Goal: Transaction & Acquisition: Download file/media

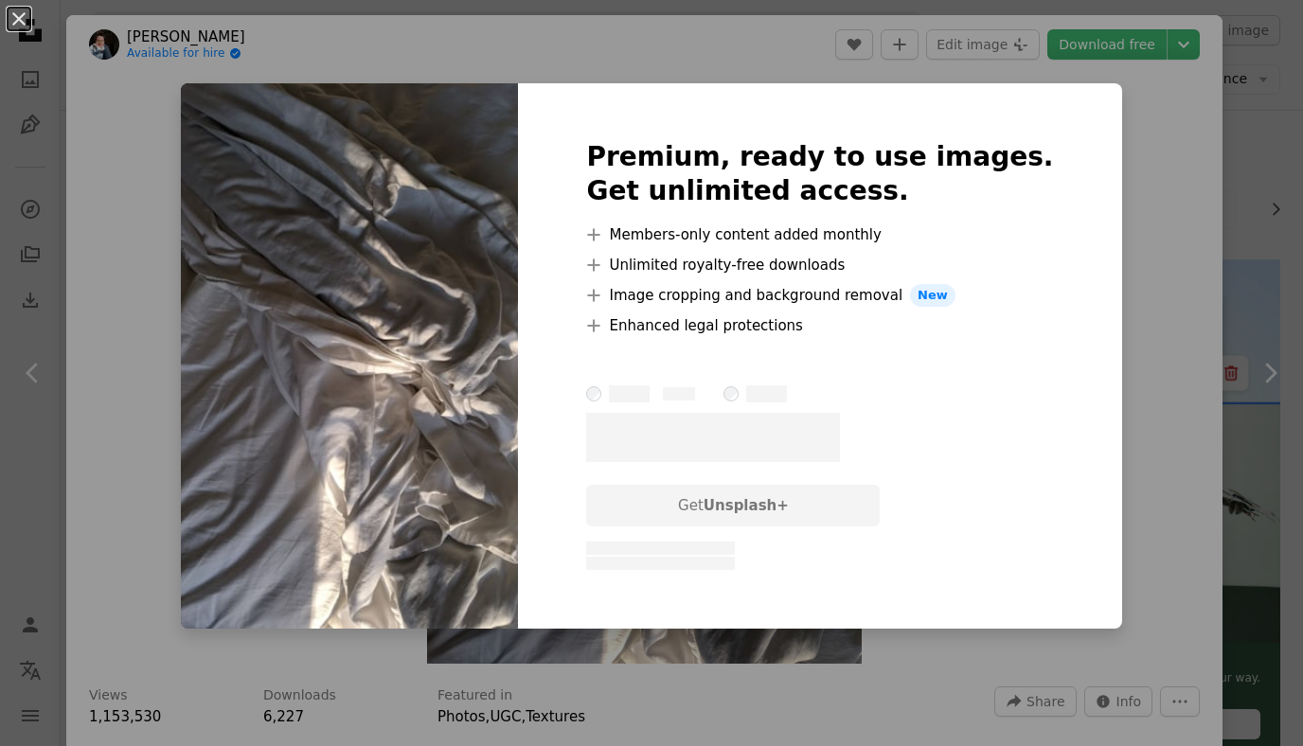
scroll to position [1507, 0]
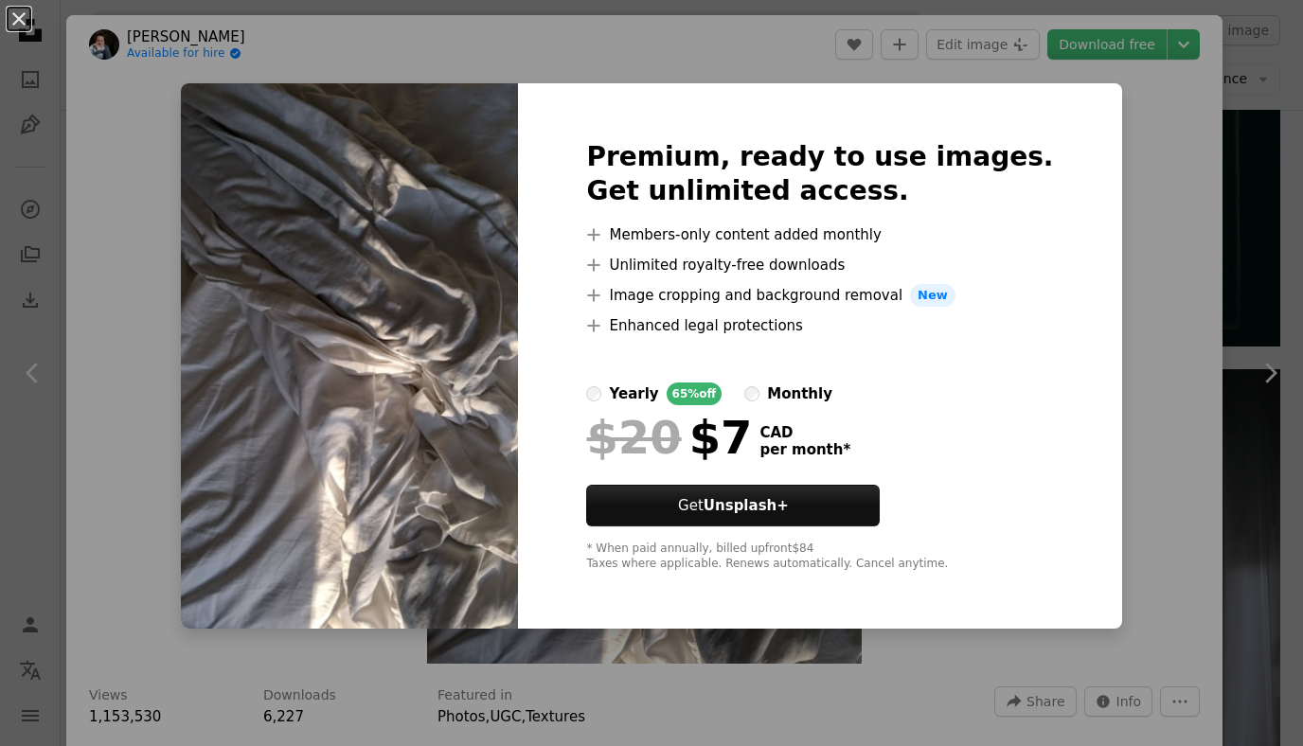
click at [1063, 256] on div "Premium, ready to use images. Get unlimited access. A plus sign Members-only co…" at bounding box center [819, 355] width 603 height 545
click at [1108, 237] on div "An X shape Premium, ready to use images. Get unlimited access. A plus sign Memb…" at bounding box center [651, 373] width 1303 height 746
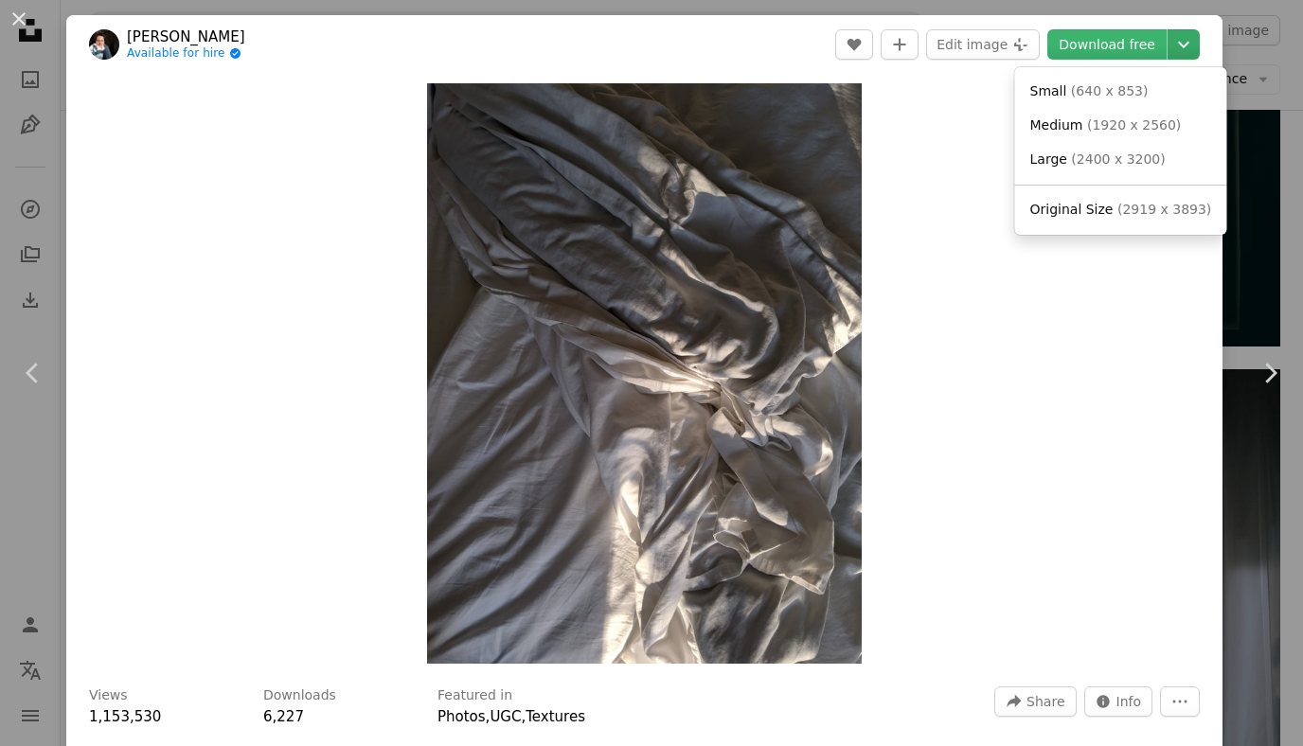
click at [1192, 42] on icon "Chevron down" at bounding box center [1183, 44] width 30 height 23
click at [1120, 204] on span "( 2919 x 3893 )" at bounding box center [1164, 209] width 94 height 15
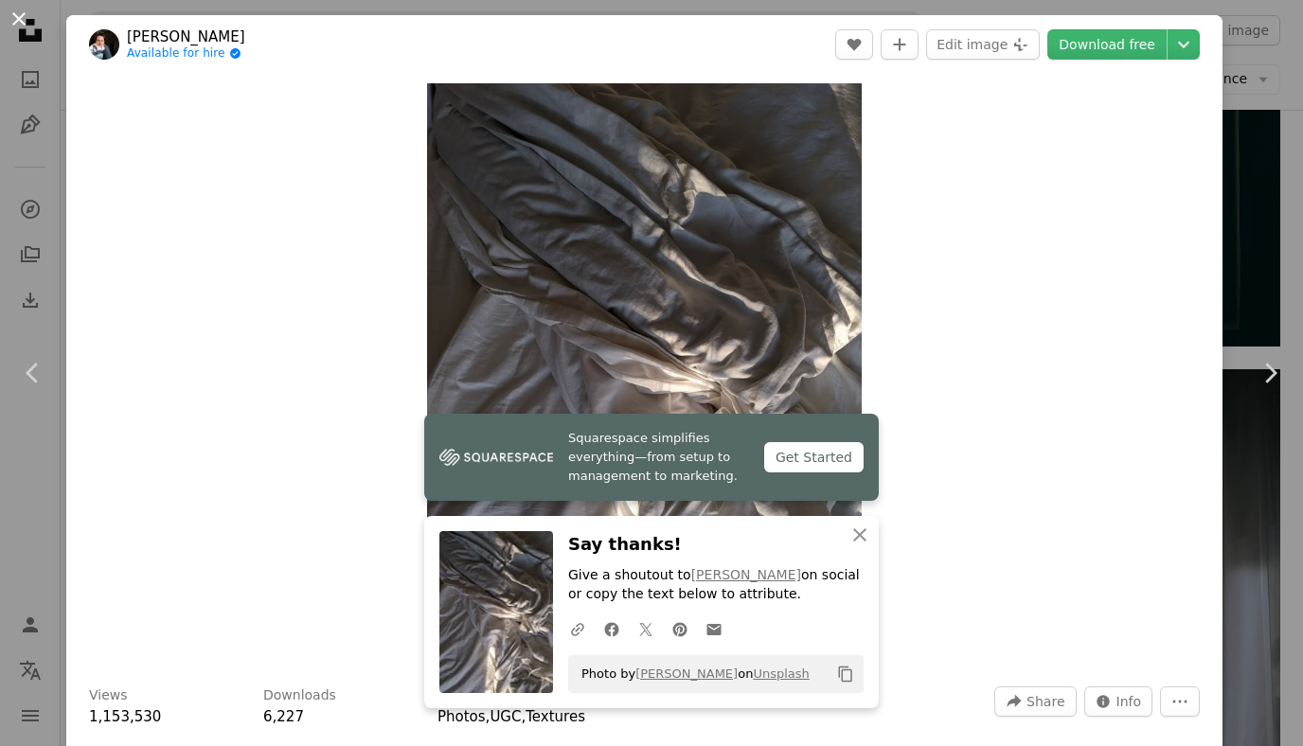
click at [23, 20] on button "An X shape" at bounding box center [19, 19] width 23 height 23
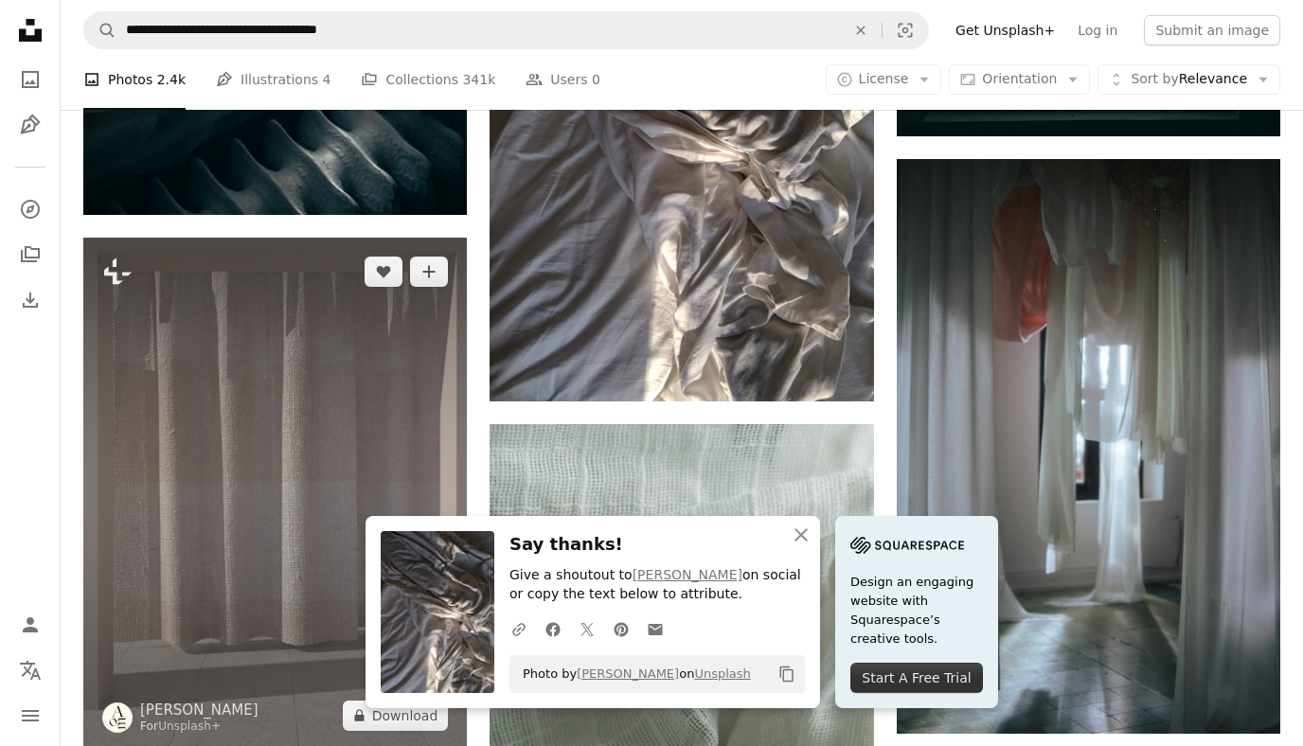
scroll to position [1941, 0]
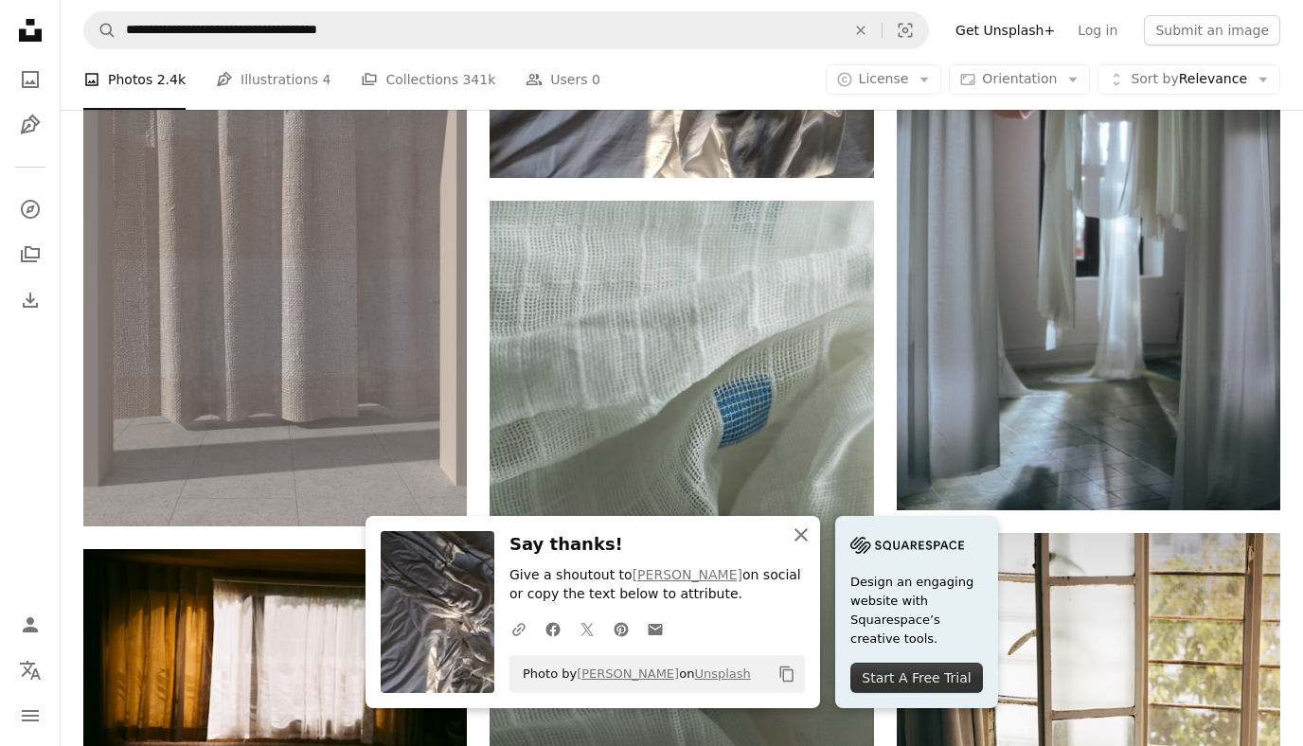
click at [801, 535] on icon "button" at bounding box center [800, 534] width 13 height 13
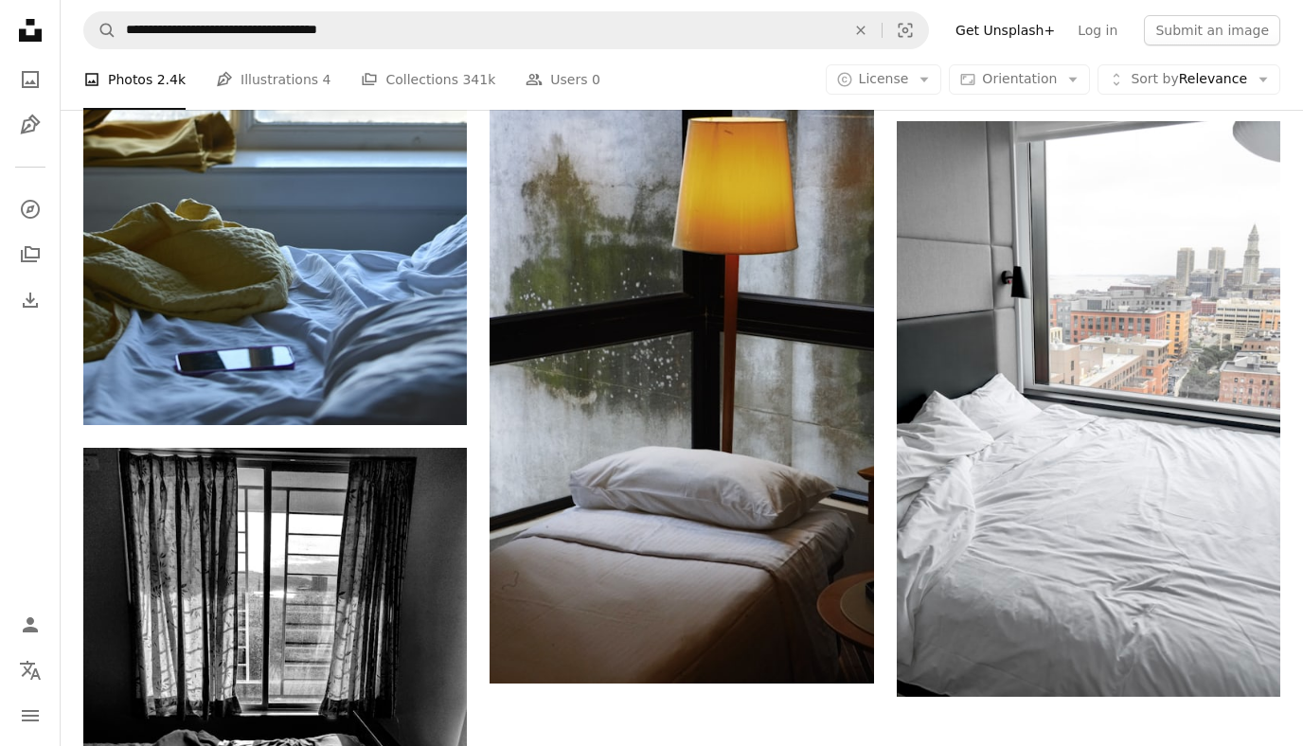
scroll to position [3193, 0]
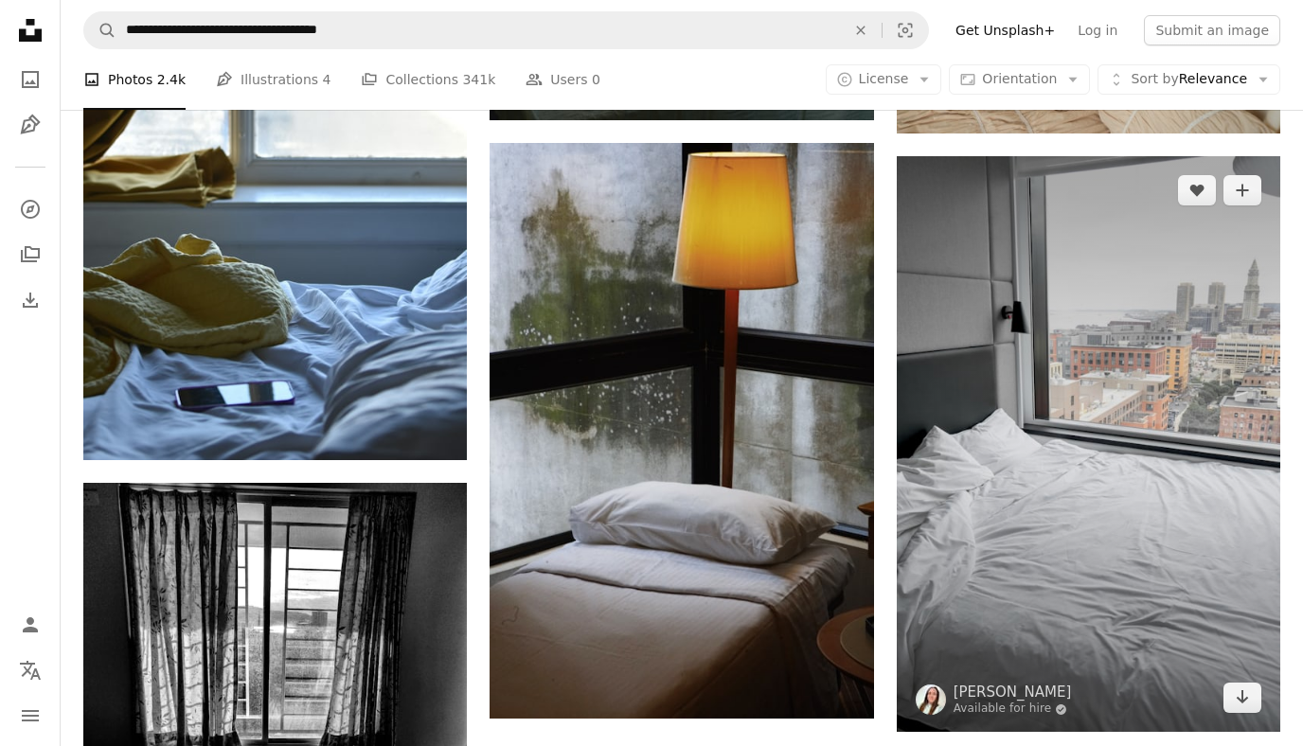
click at [1016, 358] on img at bounding box center [1088, 444] width 383 height 576
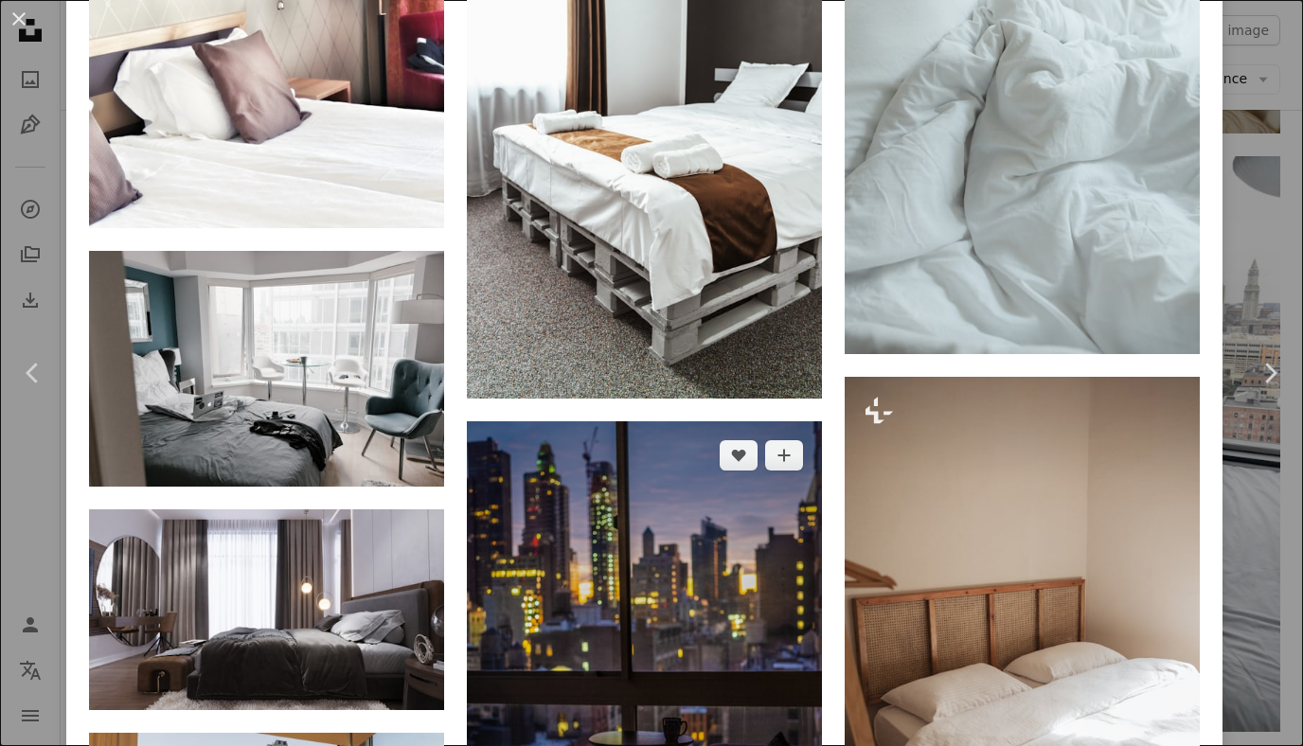
scroll to position [7733, 0]
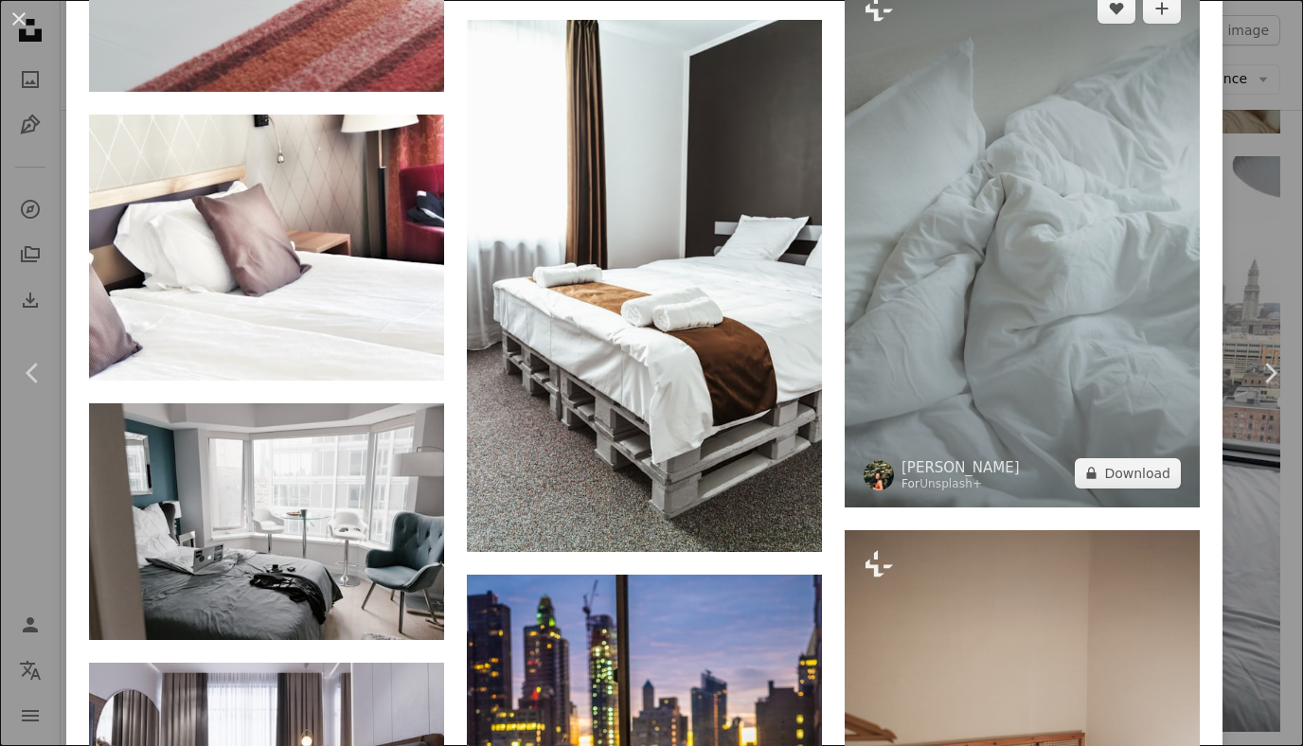
click at [1032, 330] on img at bounding box center [1021, 240] width 355 height 533
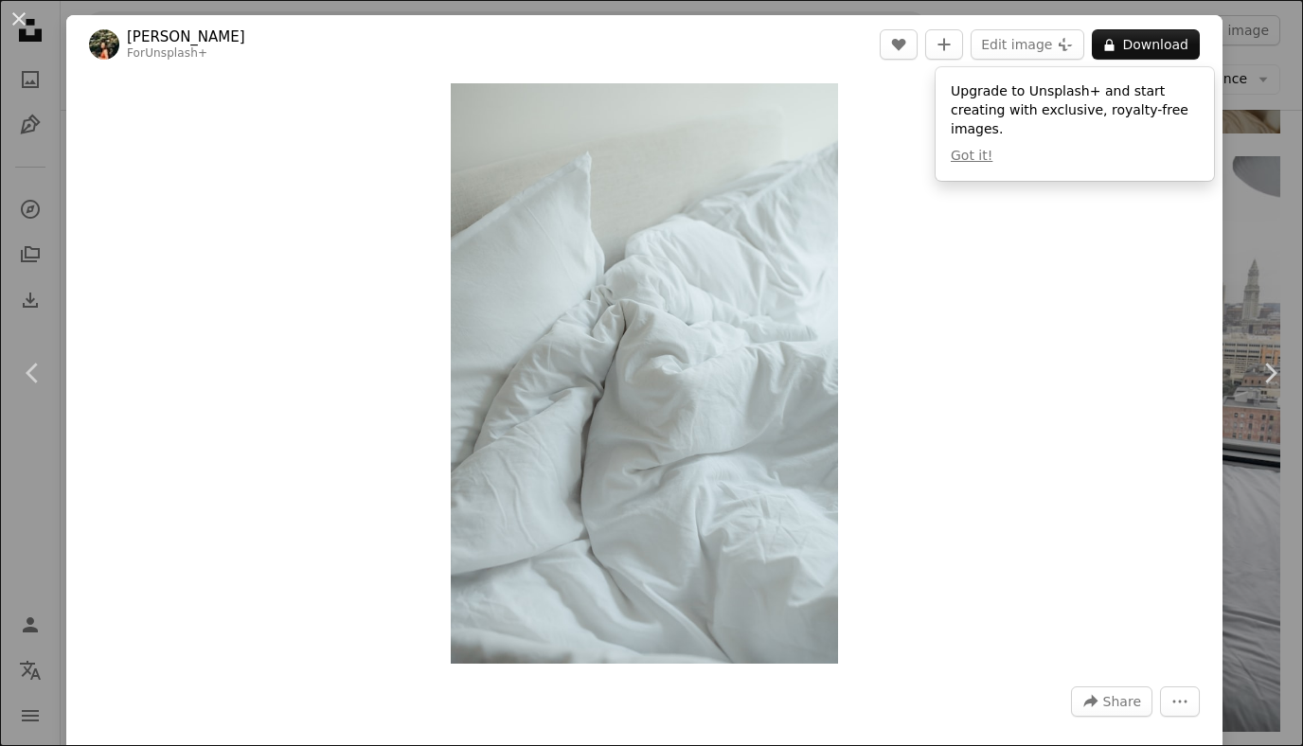
click at [1298, 165] on div "An X shape Chevron left Chevron right [PERSON_NAME] For Unsplash+ A heart A plu…" at bounding box center [651, 373] width 1303 height 746
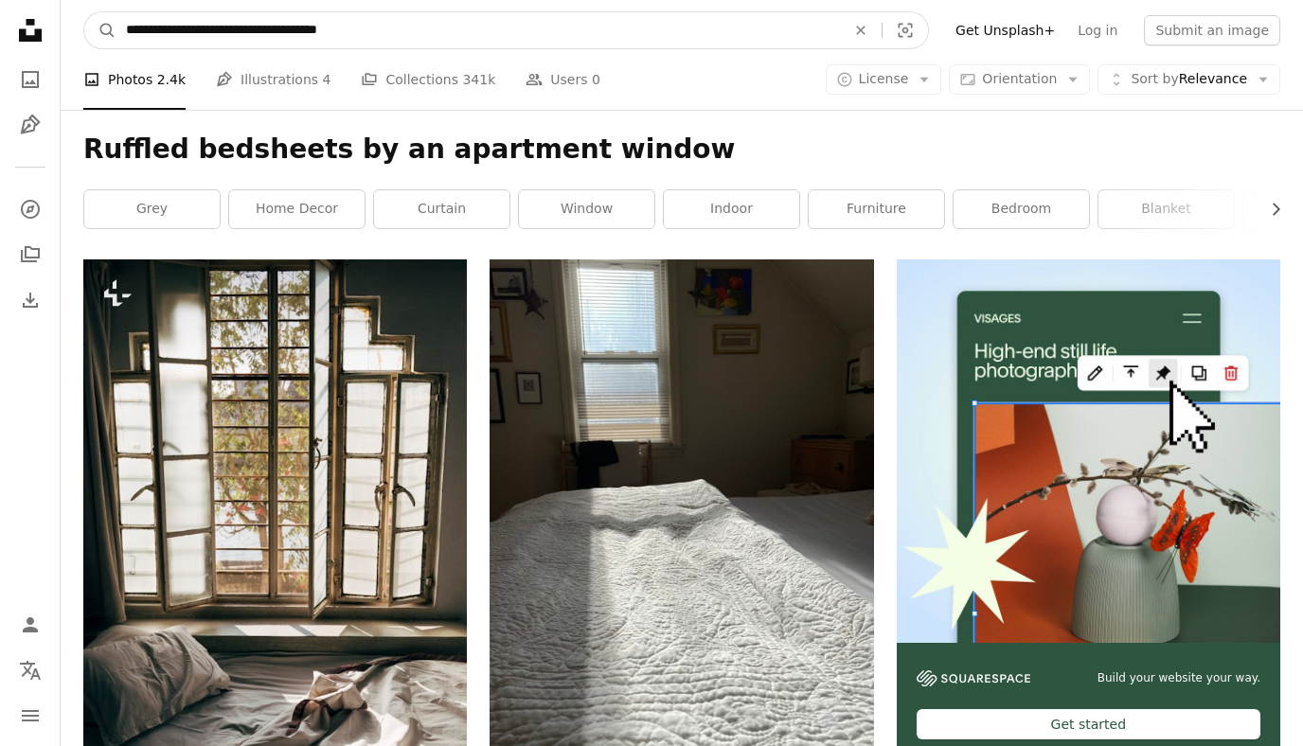
drag, startPoint x: 405, startPoint y: 24, endPoint x: 75, endPoint y: 28, distance: 330.4
click at [75, 28] on nav "**********" at bounding box center [682, 30] width 1242 height 61
type input "**********"
click button "A magnifying glass" at bounding box center [100, 30] width 32 height 36
